Goal: Task Accomplishment & Management: Manage account settings

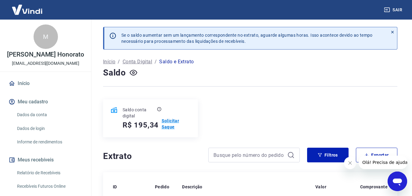
click at [172, 119] on p "Solicitar Saque" at bounding box center [176, 123] width 29 height 12
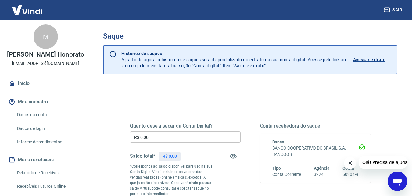
click at [181, 134] on input "R$ 0,00" at bounding box center [185, 136] width 111 height 11
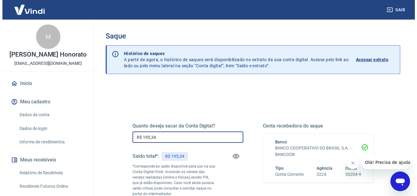
scroll to position [112, 0]
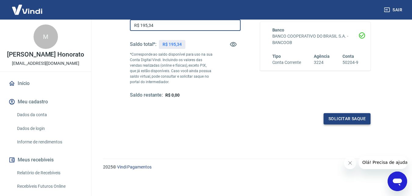
type input "R$ 195,34"
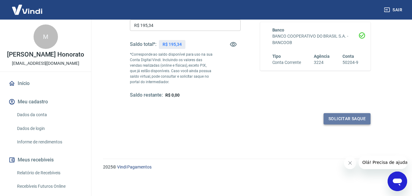
click at [338, 119] on button "Solicitar saque" at bounding box center [347, 118] width 47 height 11
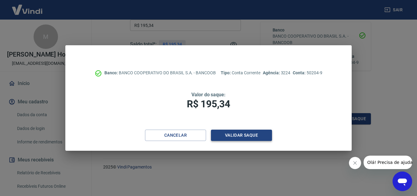
click at [241, 137] on button "Validar saque" at bounding box center [241, 134] width 61 height 11
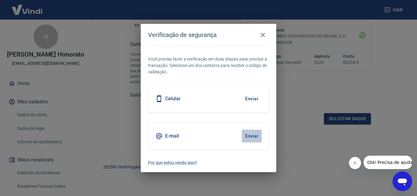
click at [255, 141] on button "Enviar" at bounding box center [252, 135] width 20 height 13
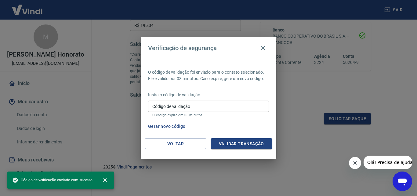
click at [195, 110] on input "Código de validação" at bounding box center [208, 105] width 121 height 11
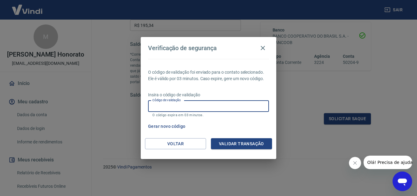
paste input "470592"
type input "470592"
click at [229, 147] on button "Validar transação" at bounding box center [241, 143] width 61 height 11
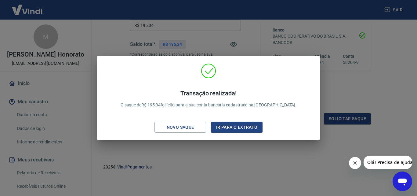
click at [180, 163] on div "Transação realizada! O saque de R$ 195,34 foi feito para a sua conta bancária c…" at bounding box center [208, 98] width 417 height 196
